Goal: Task Accomplishment & Management: Complete application form

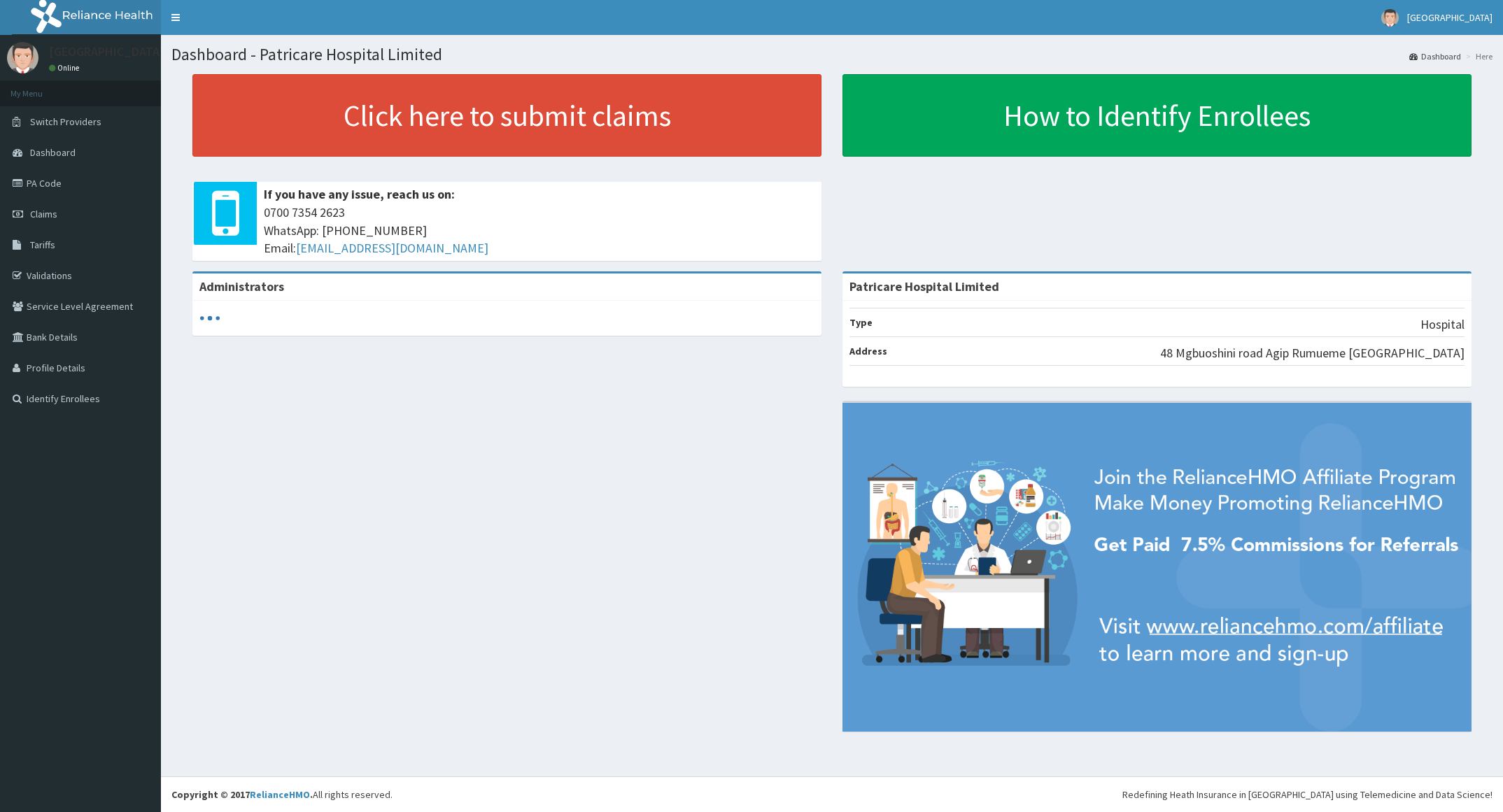
click at [32, 178] on link "PA Code" at bounding box center [80, 184] width 161 height 31
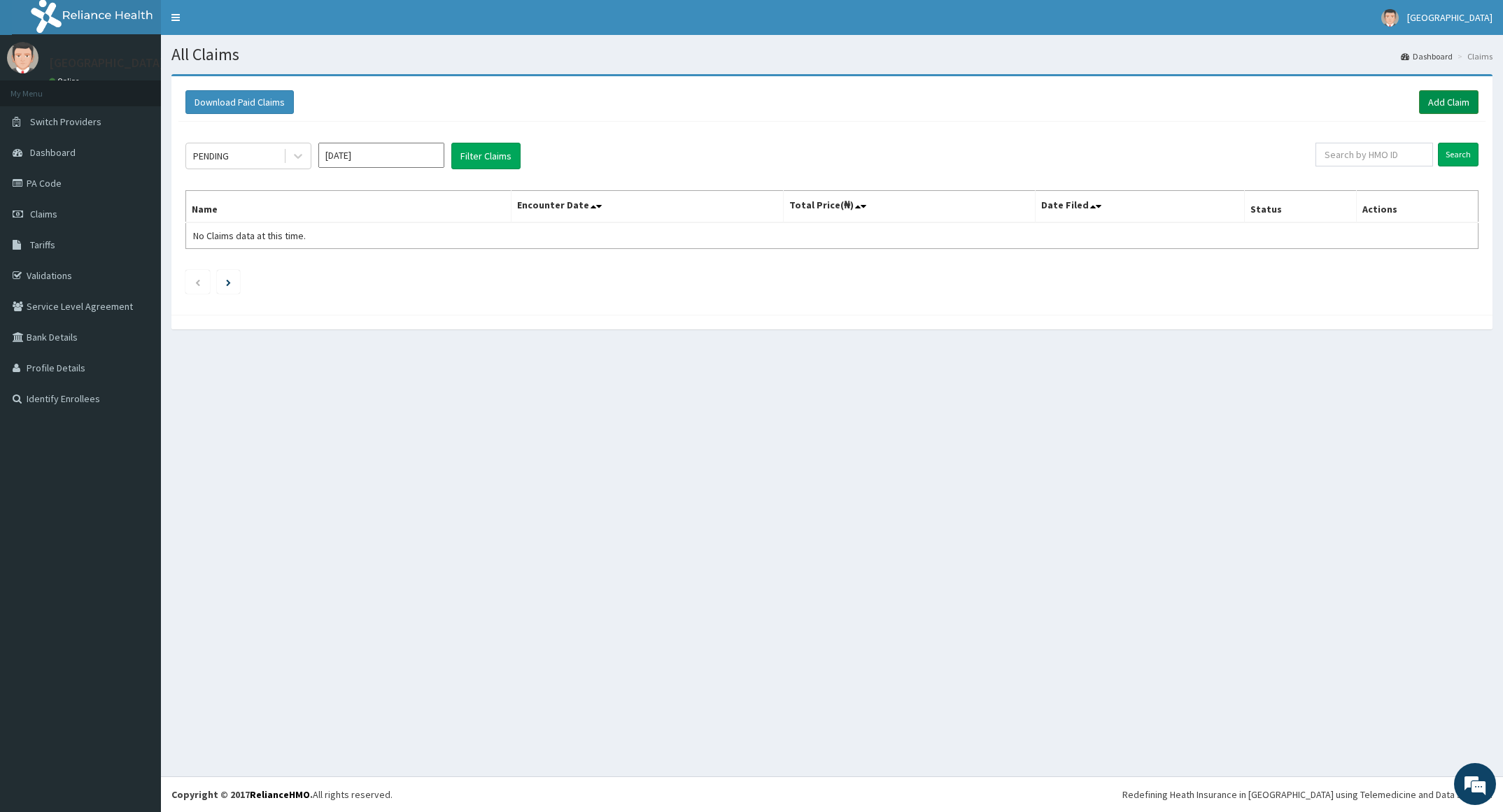
click at [1444, 103] on link "Add Claim" at bounding box center [1448, 102] width 59 height 24
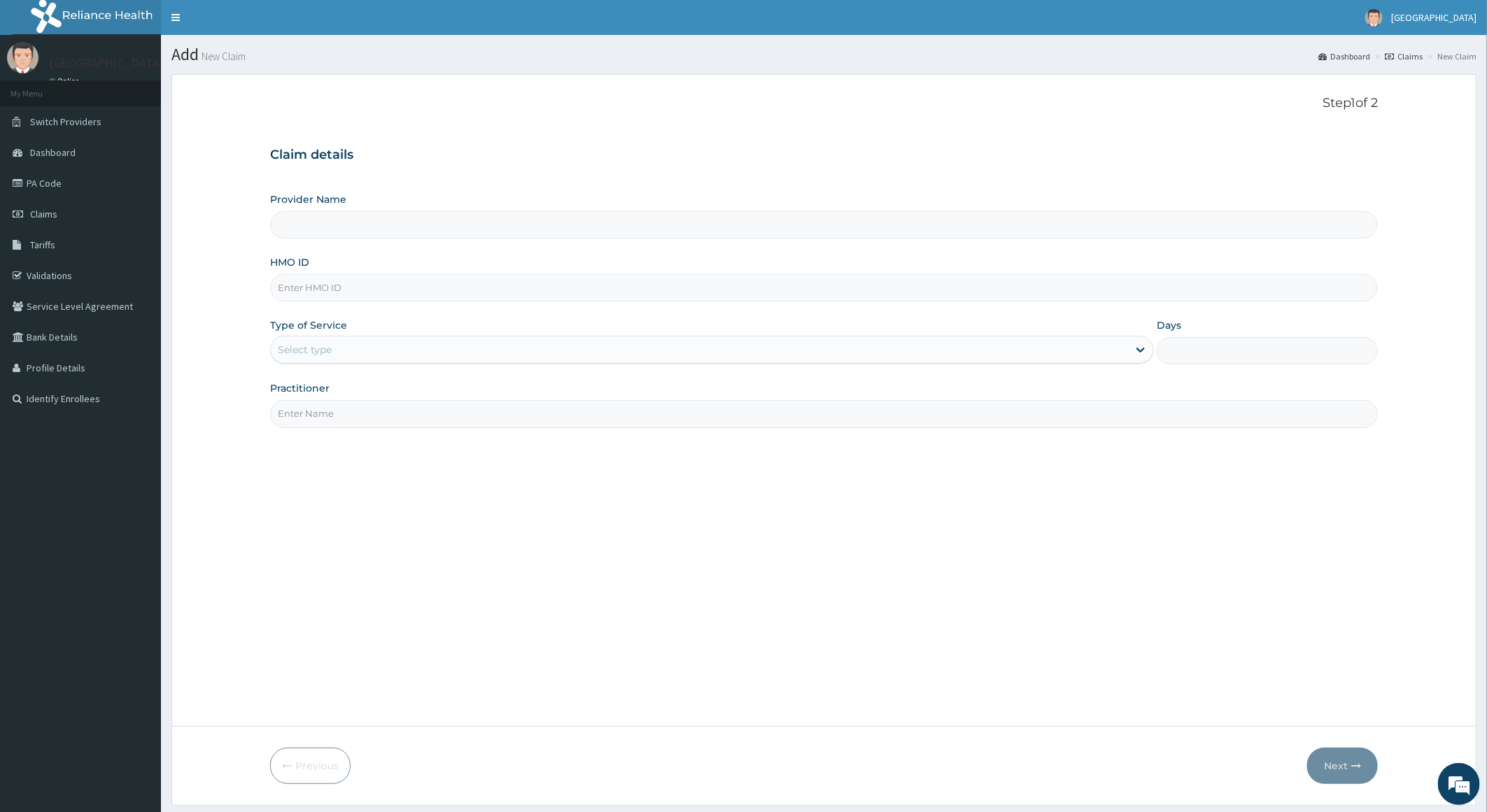
click at [612, 291] on input "HMO ID" at bounding box center [824, 288] width 1108 height 27
type input "Patricare Hospital Limited"
paste input "SFA/14110/A"
type input "SFA/14110/A"
click at [613, 353] on div "Select type" at bounding box center [700, 349] width 858 height 22
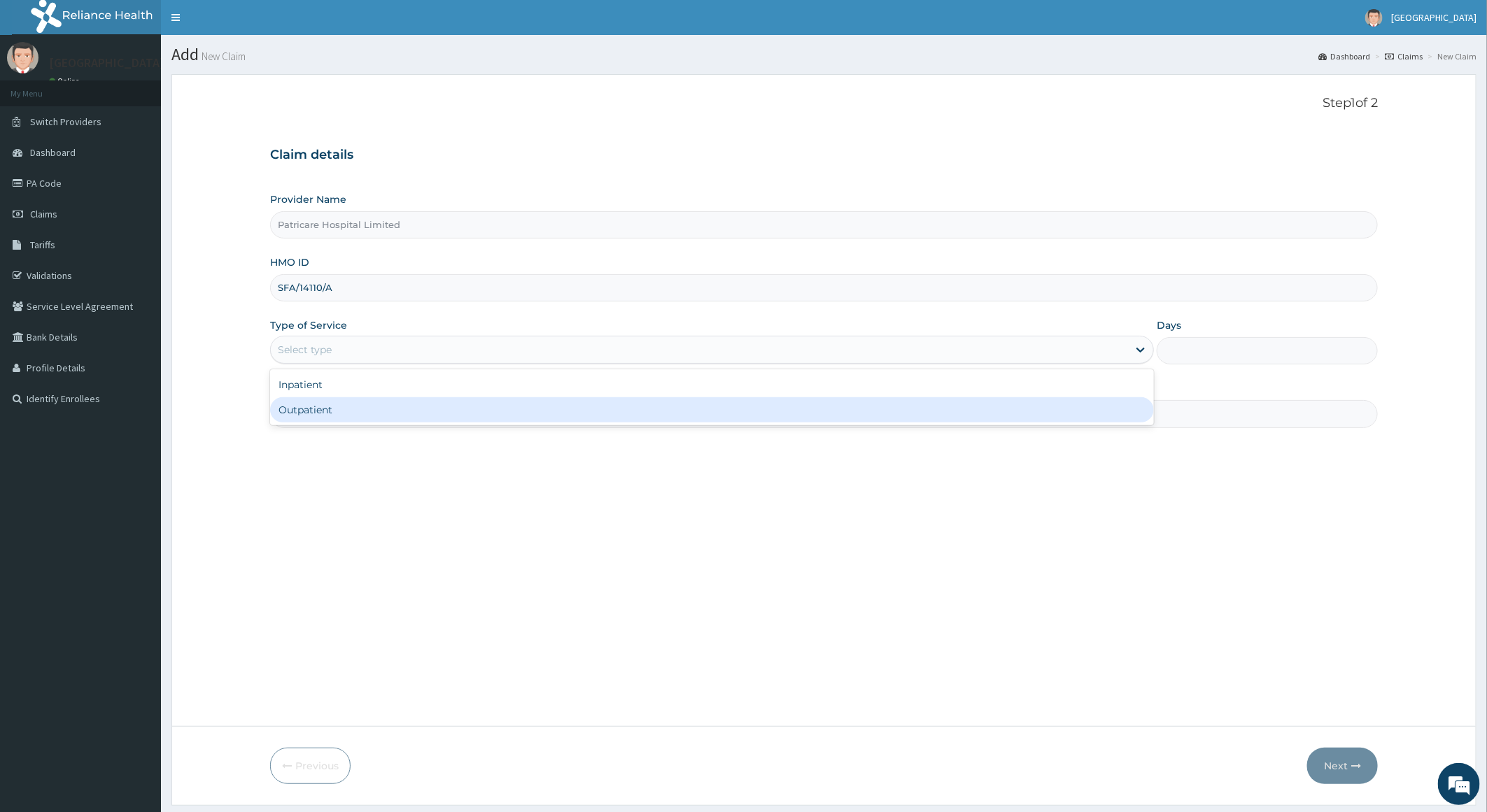
click at [620, 416] on div "Outpatient" at bounding box center [712, 409] width 885 height 25
type input "1"
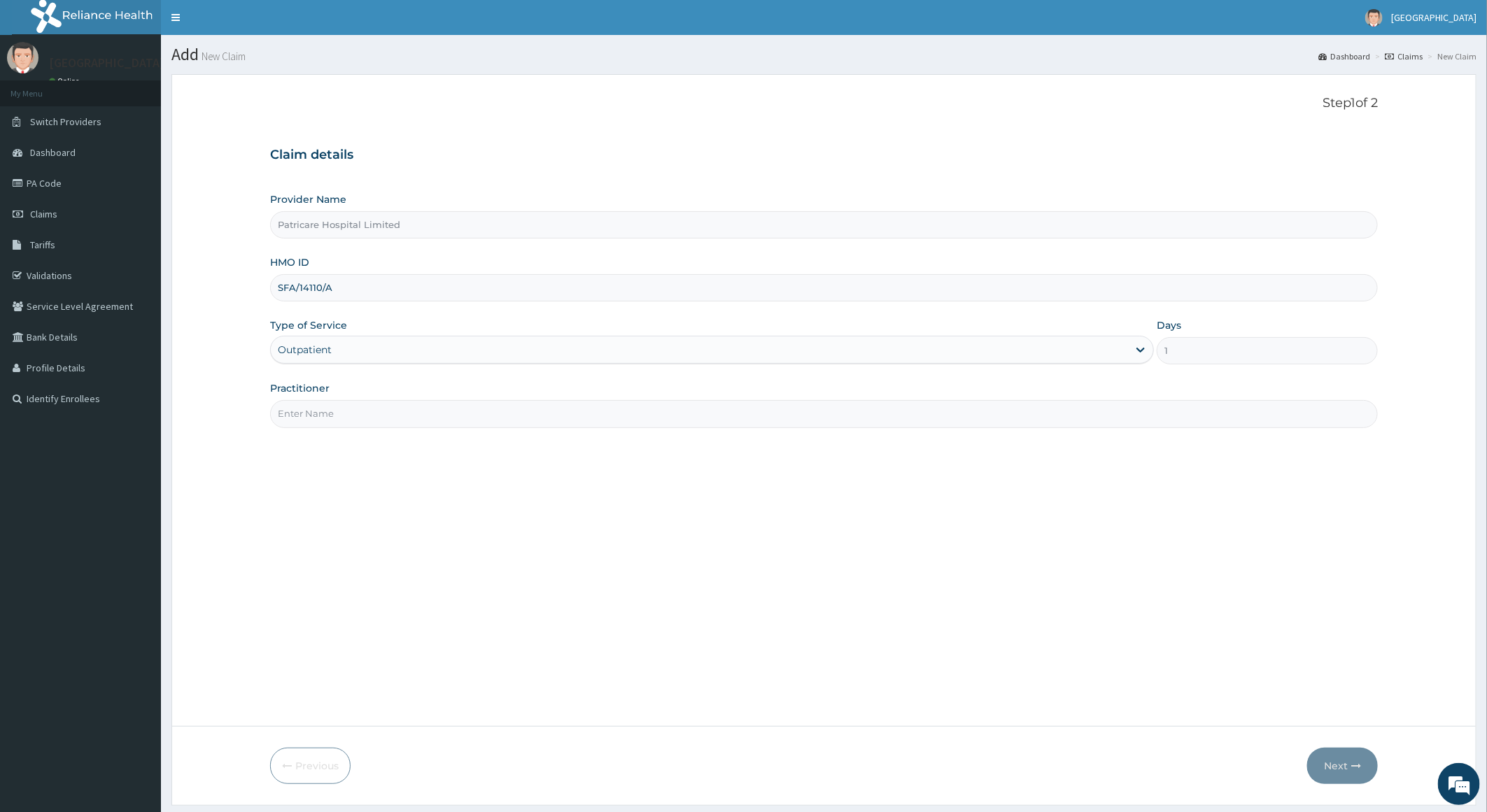
click at [622, 416] on input "Practitioner" at bounding box center [824, 413] width 1108 height 27
type input "[PERSON_NAME]"
click at [1346, 771] on button "Next" at bounding box center [1343, 766] width 71 height 36
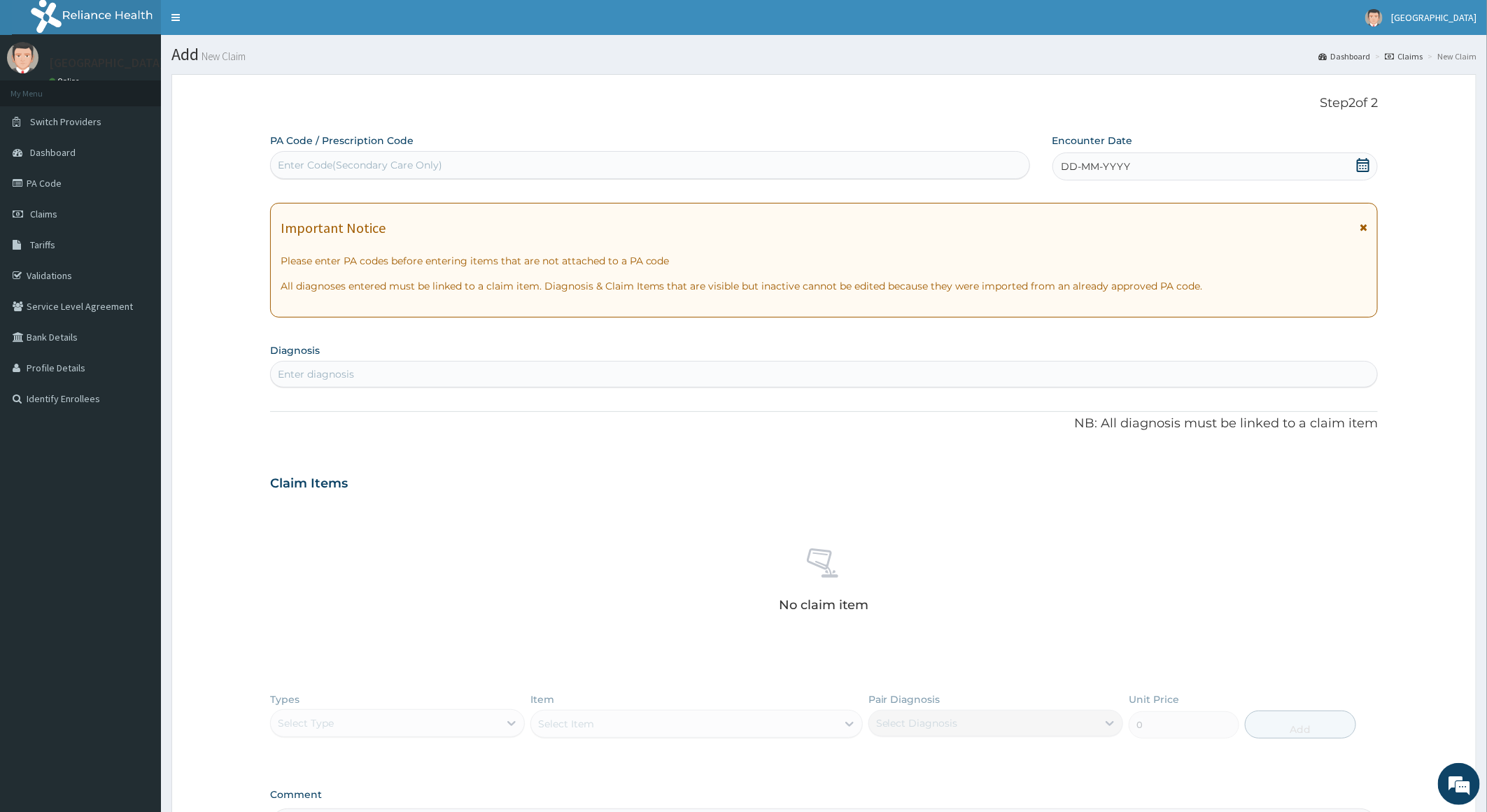
click at [1190, 179] on div "DD-MM-YYYY" at bounding box center [1216, 167] width 325 height 28
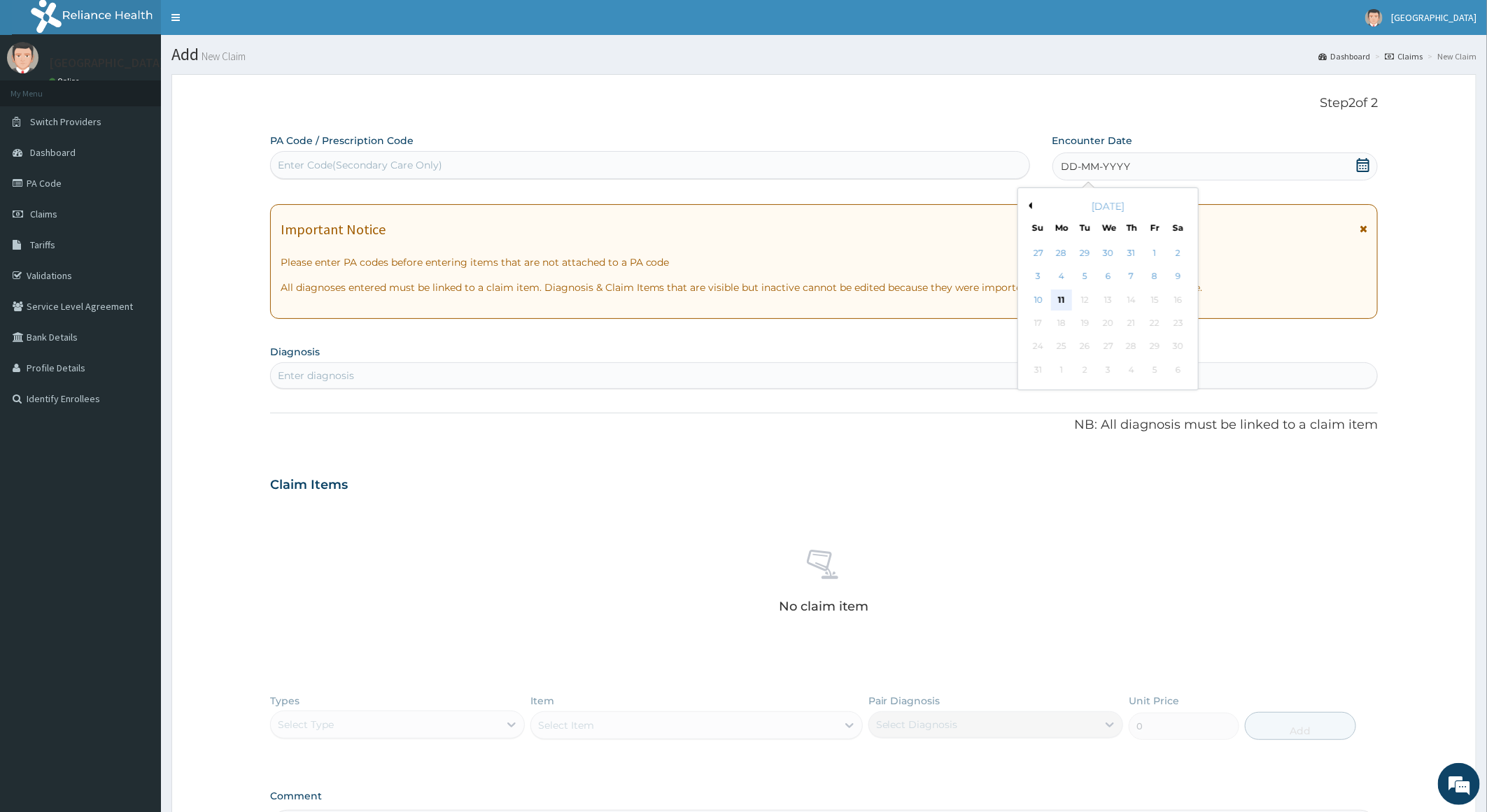
click at [1062, 300] on div "11" at bounding box center [1061, 300] width 21 height 21
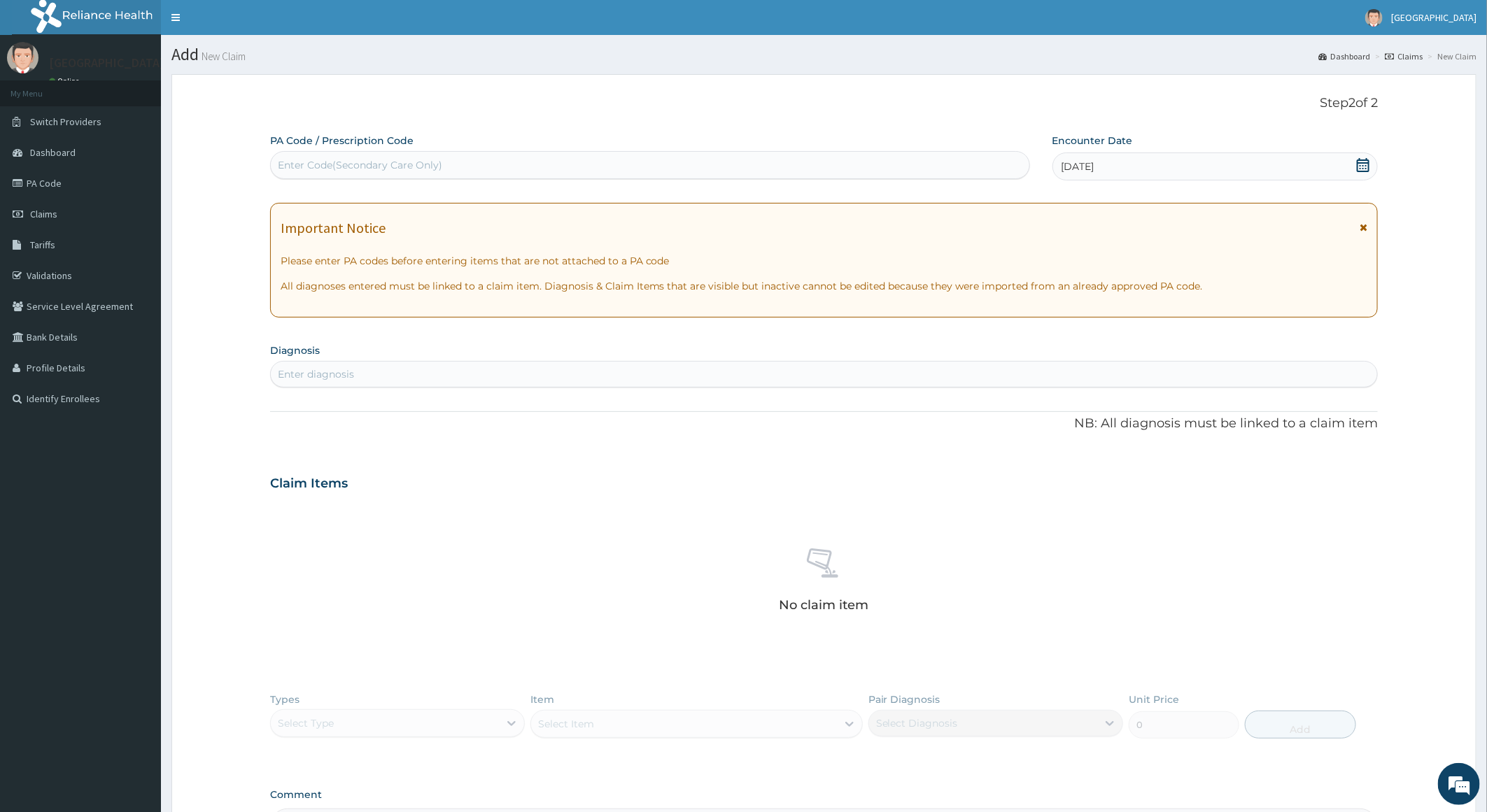
click at [548, 158] on div "Enter Code(Secondary Care Only)" at bounding box center [650, 165] width 759 height 22
paste input "PA/ECB581"
type input "PA/ECB581"
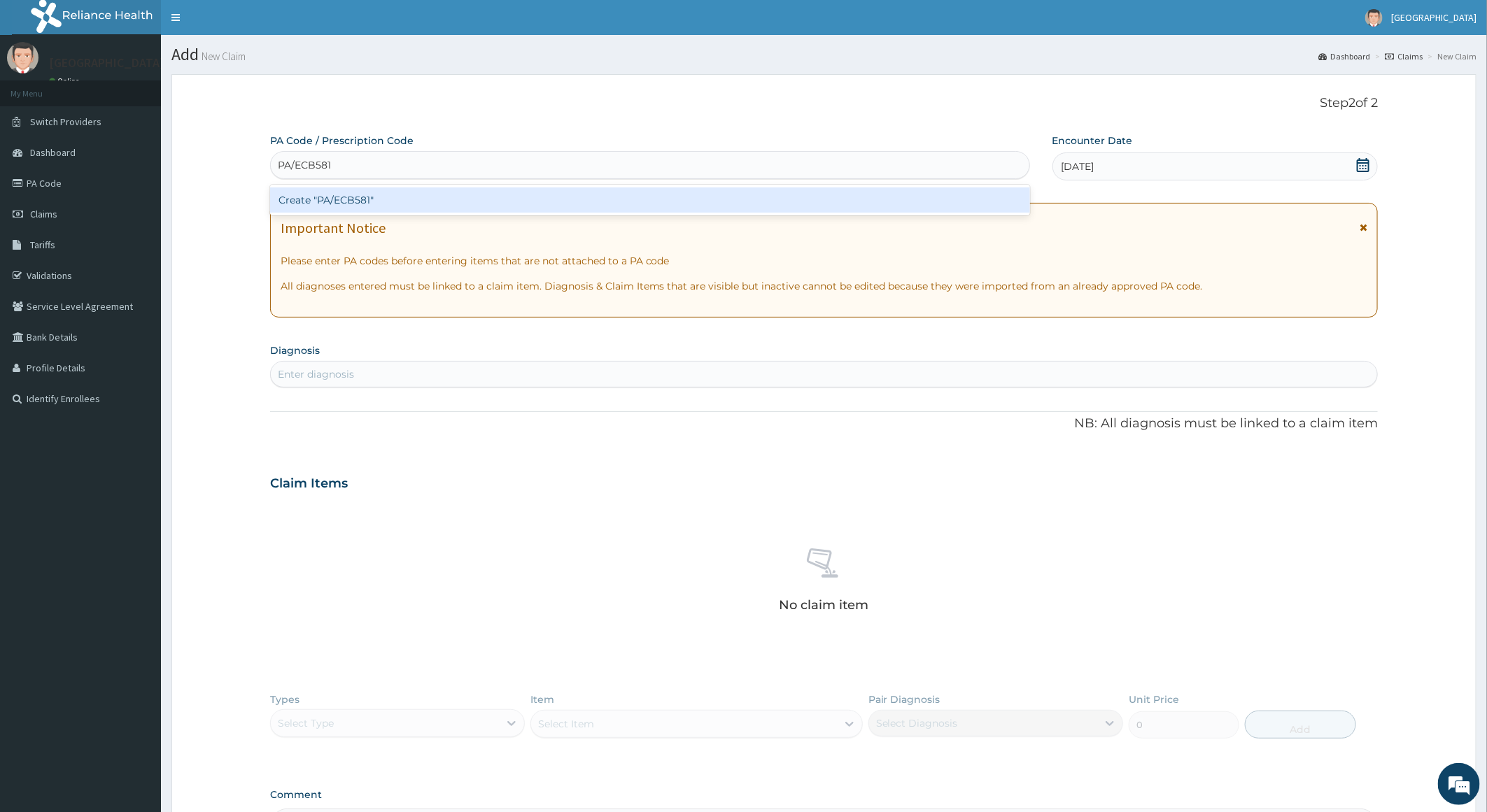
click at [558, 193] on div "Create "PA/ECB581"" at bounding box center [649, 200] width 760 height 25
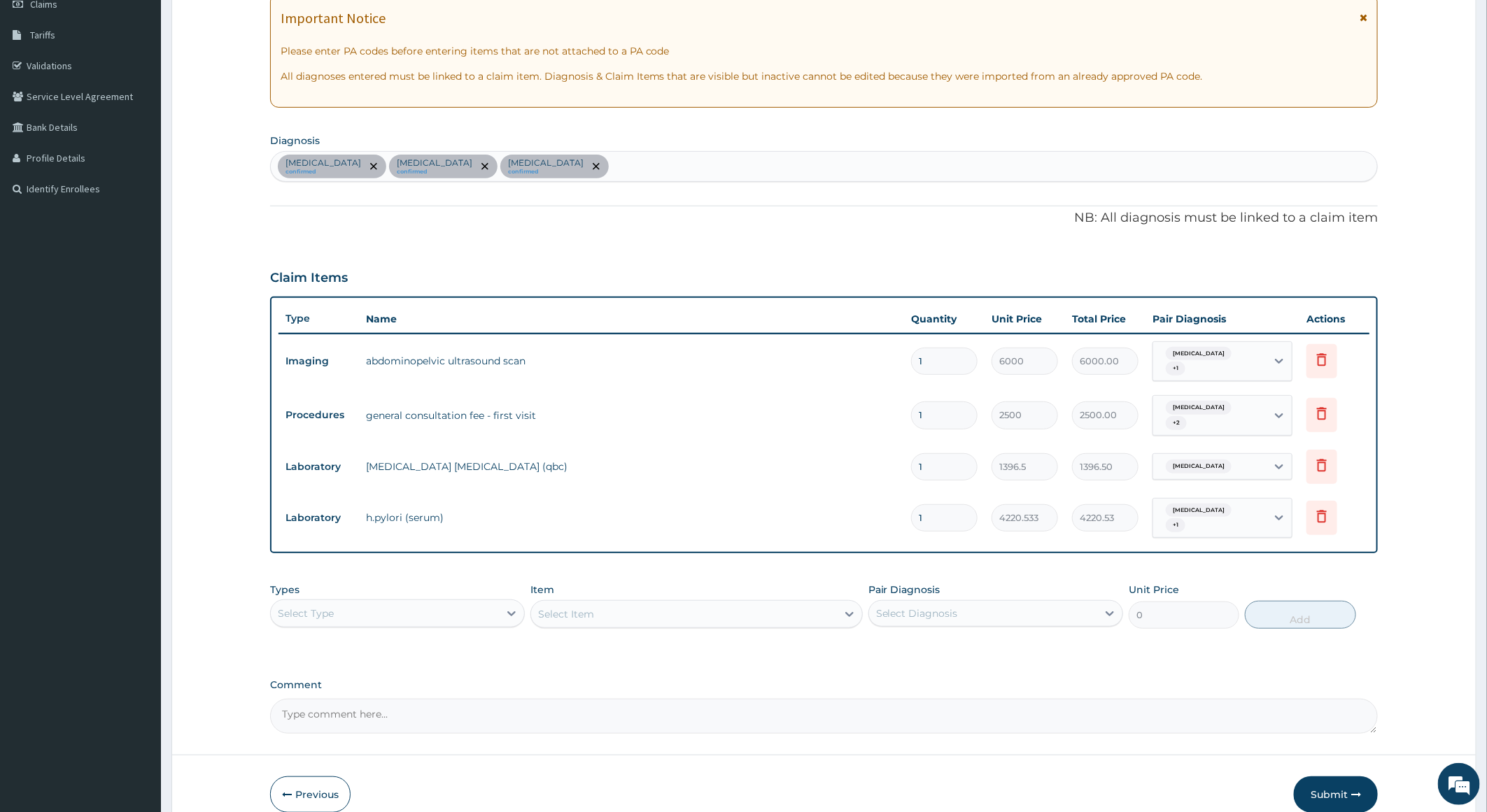
scroll to position [262, 0]
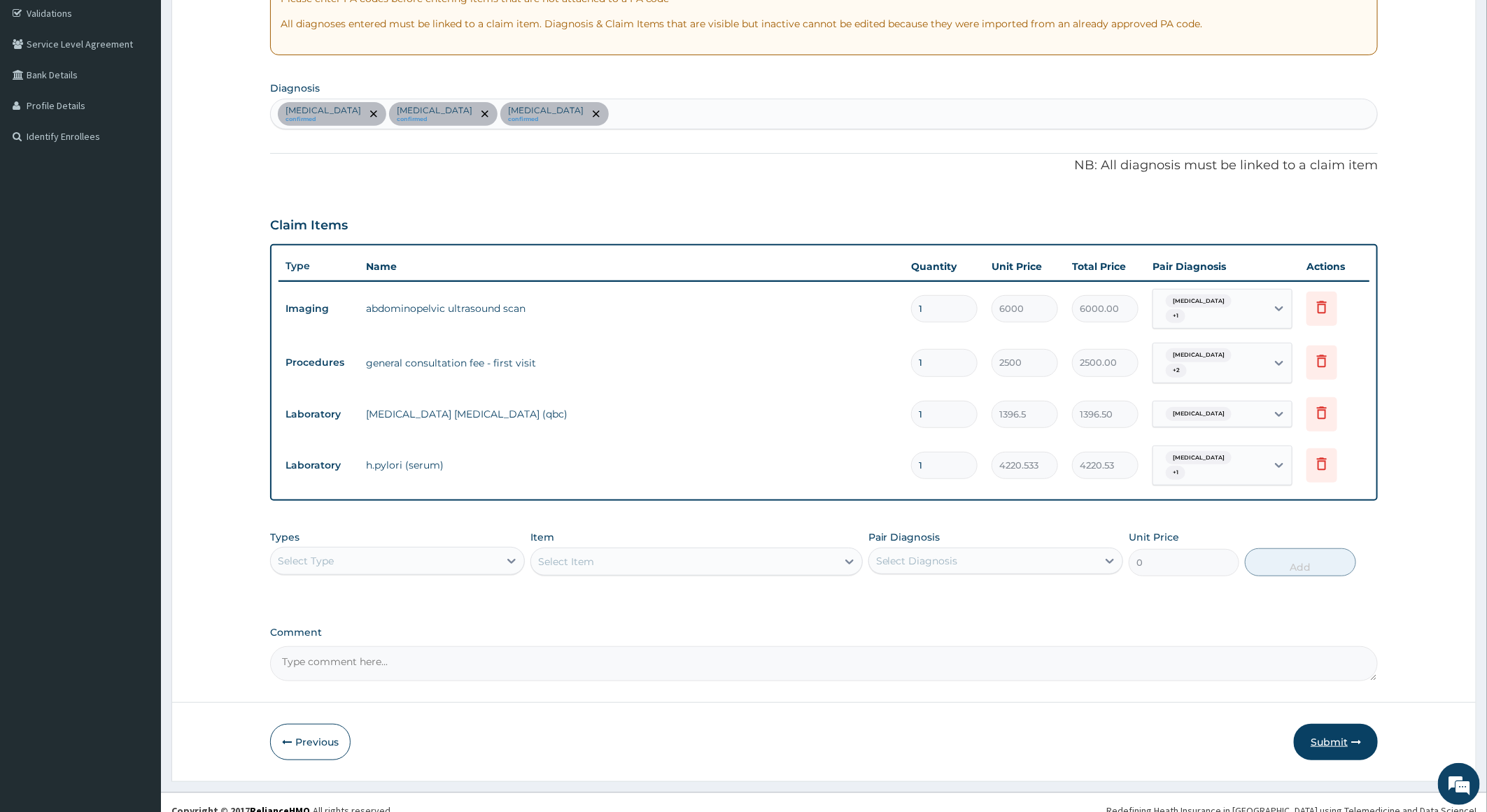
click at [1332, 724] on button "Submit" at bounding box center [1336, 742] width 84 height 36
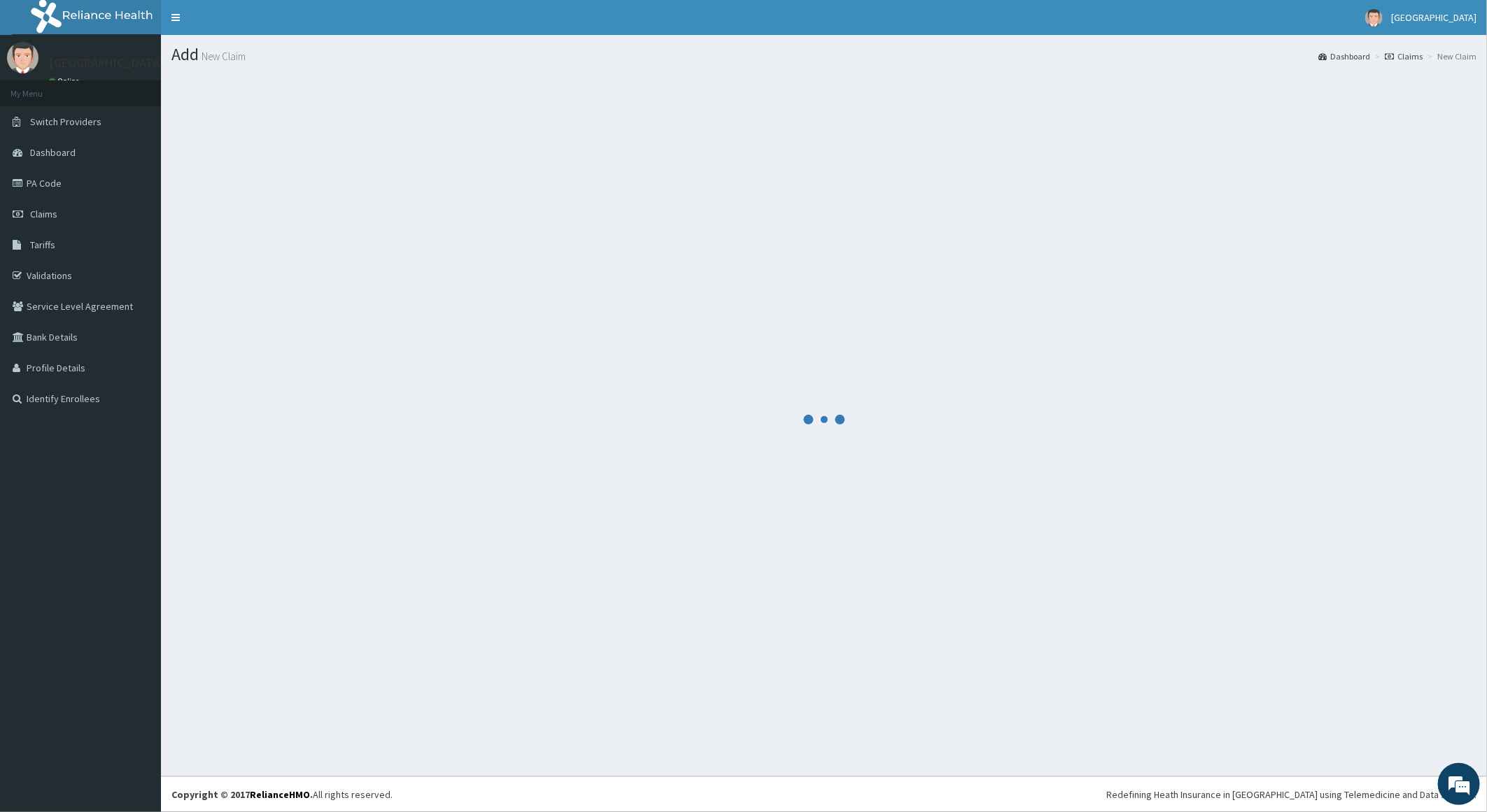
scroll to position [0, 0]
